Goal: Information Seeking & Learning: Get advice/opinions

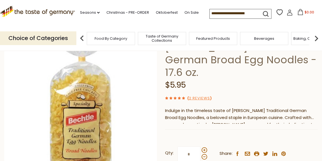
scroll to position [54, 0]
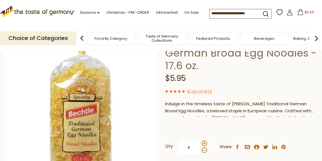
drag, startPoint x: 324, startPoint y: 13, endPoint x: 321, endPoint y: 22, distance: 9.3
click at [204, 89] on link "2 Reviews" at bounding box center [199, 92] width 21 height 6
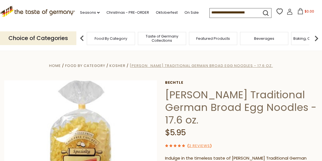
click at [210, 67] on span "[PERSON_NAME] Traditional German Broad Egg Noodles - 17.6 oz." at bounding box center [201, 65] width 143 height 5
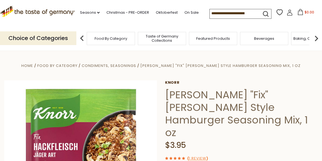
drag, startPoint x: 0, startPoint y: 0, endPoint x: 315, endPoint y: -4, distance: 314.8
